Goal: Information Seeking & Learning: Understand process/instructions

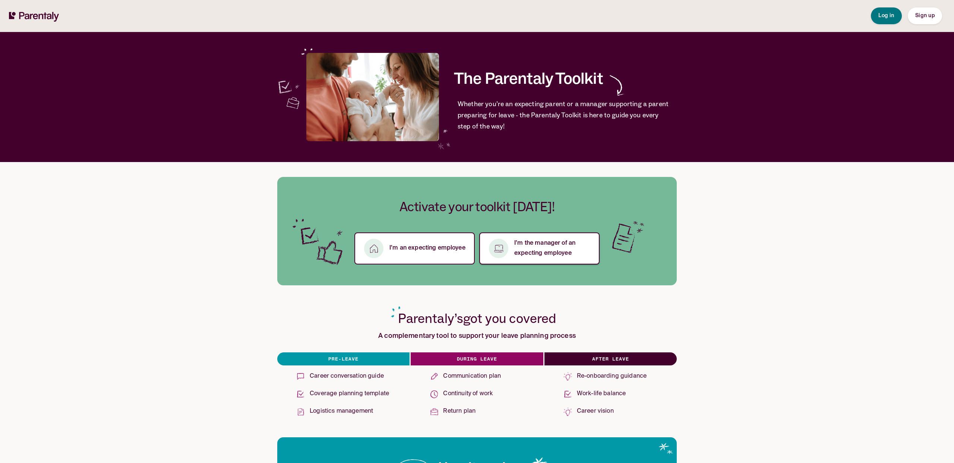
click at [550, 255] on p "I’m the manager of an expecting employee" at bounding box center [552, 249] width 76 height 20
